Goal: Use online tool/utility

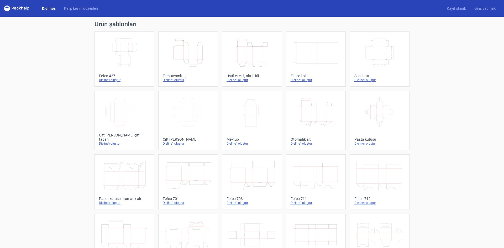
click at [326, 111] on icon "Height Depth Width" at bounding box center [316, 111] width 46 height 29
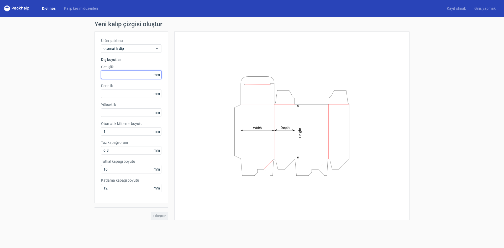
click at [128, 75] on input "text" at bounding box center [131, 75] width 60 height 8
type input "64"
click at [130, 92] on input "text" at bounding box center [131, 94] width 60 height 8
type input "21"
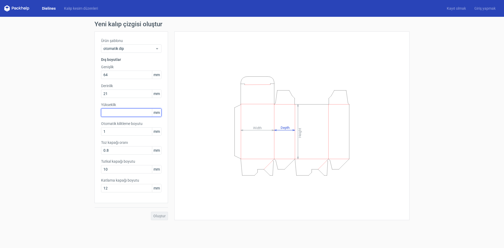
click at [123, 112] on div "Yükseklik mm" at bounding box center [131, 109] width 60 height 15
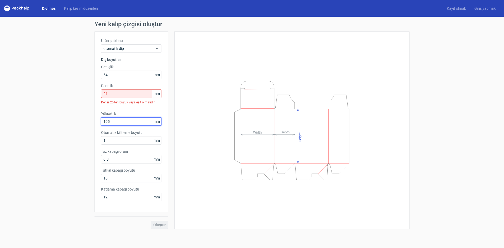
type input "105"
drag, startPoint x: 125, startPoint y: 94, endPoint x: 89, endPoint y: 96, distance: 35.5
click at [89, 96] on div "Yeni kalıp çizgisi oluştur Ürün şablonu otomatik dip Dış boyutlar Genişlik 64 m…" at bounding box center [252, 125] width 504 height 217
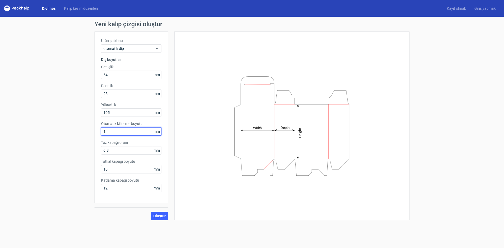
click at [119, 130] on input "1" at bounding box center [131, 131] width 60 height 8
click at [158, 215] on font "Oluştur" at bounding box center [159, 216] width 12 height 4
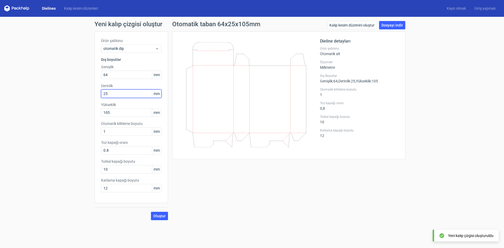
click at [110, 96] on input "25" at bounding box center [131, 94] width 60 height 8
drag, startPoint x: 110, startPoint y: 93, endPoint x: 82, endPoint y: 91, distance: 27.9
click at [82, 91] on div "Yeni kalıp çizgisi oluştur Ürün şablonu otomatik dip Dış boyutlar Genişlik 64 m…" at bounding box center [252, 121] width 504 height 208
type input "21"
click at [165, 217] on div "Oluştur" at bounding box center [132, 211] width 74 height 17
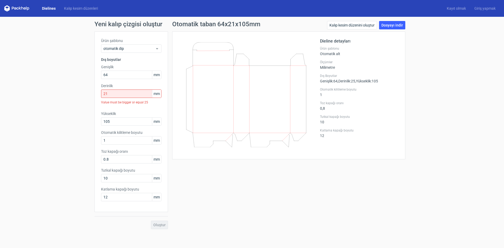
click at [158, 225] on div "Oluştur" at bounding box center [132, 220] width 74 height 17
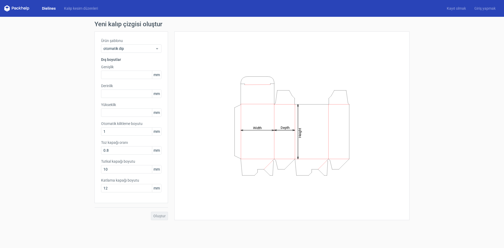
click at [42, 9] on font "Dielines" at bounding box center [49, 8] width 14 height 4
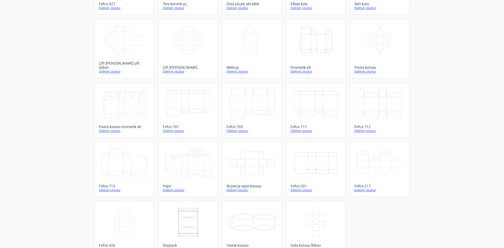
scroll to position [80, 0]
